Goal: Task Accomplishment & Management: Use online tool/utility

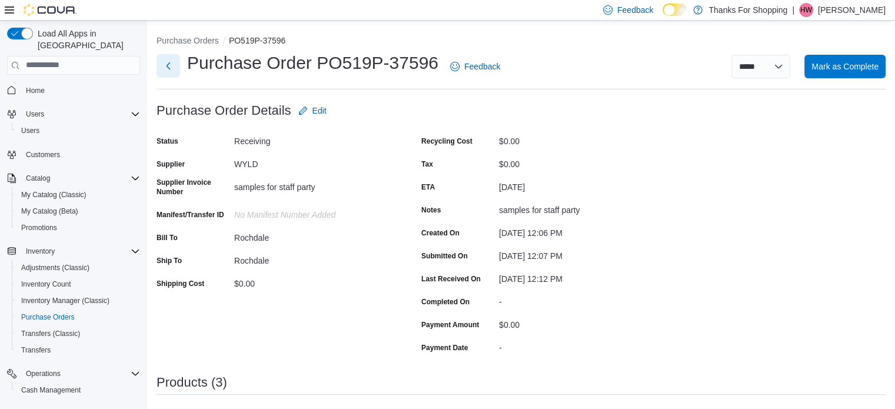
click at [175, 65] on button "Next" at bounding box center [168, 66] width 24 height 24
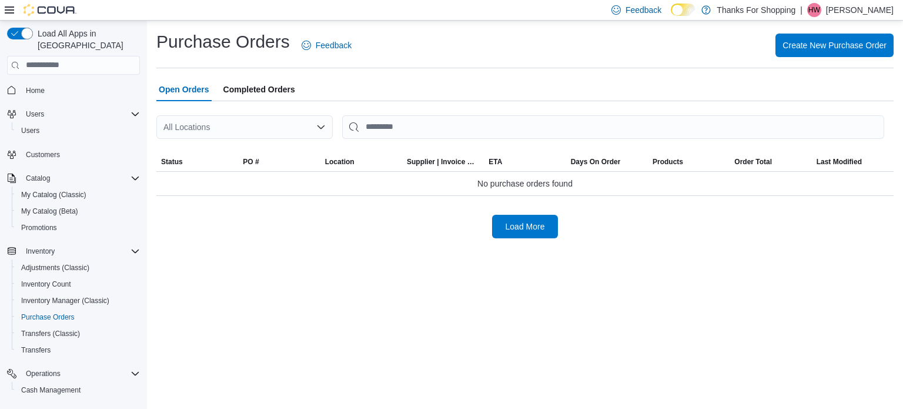
click at [234, 133] on div "All Locations" at bounding box center [244, 127] width 176 height 24
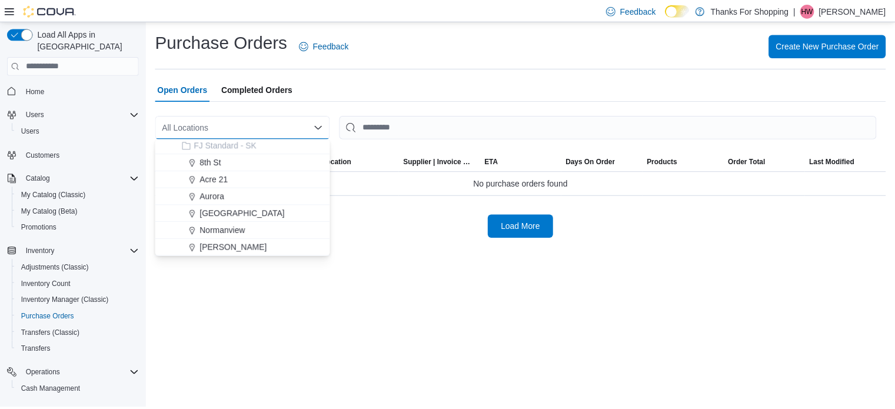
scroll to position [176, 0]
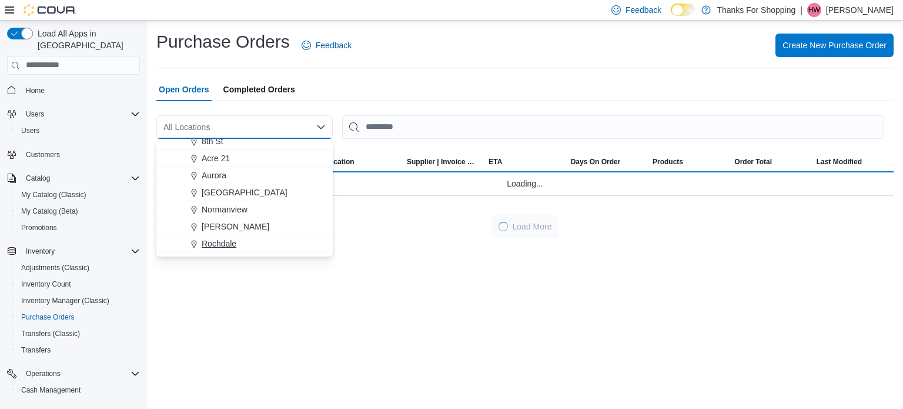
click at [246, 241] on div "Rochdale" at bounding box center [252, 244] width 148 height 12
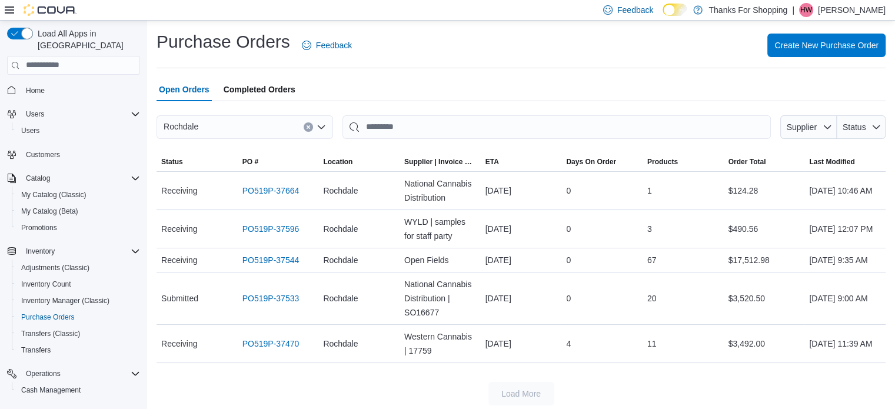
click at [305, 128] on button "Clear input" at bounding box center [307, 126] width 9 height 9
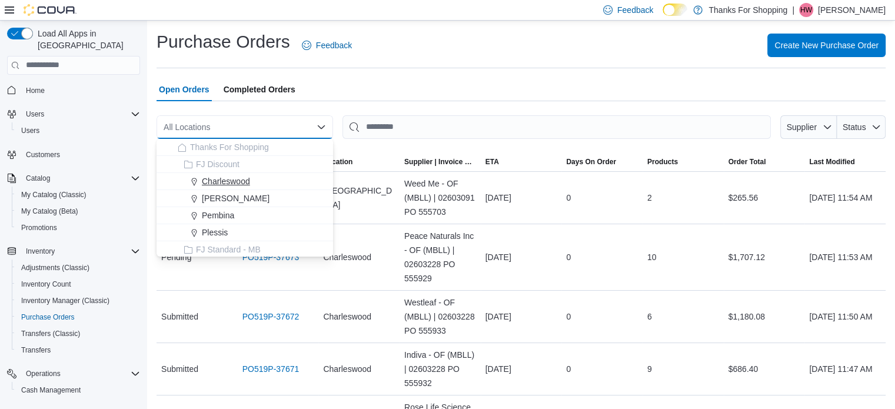
scroll to position [235, 0]
